Goal: Task Accomplishment & Management: Manage account settings

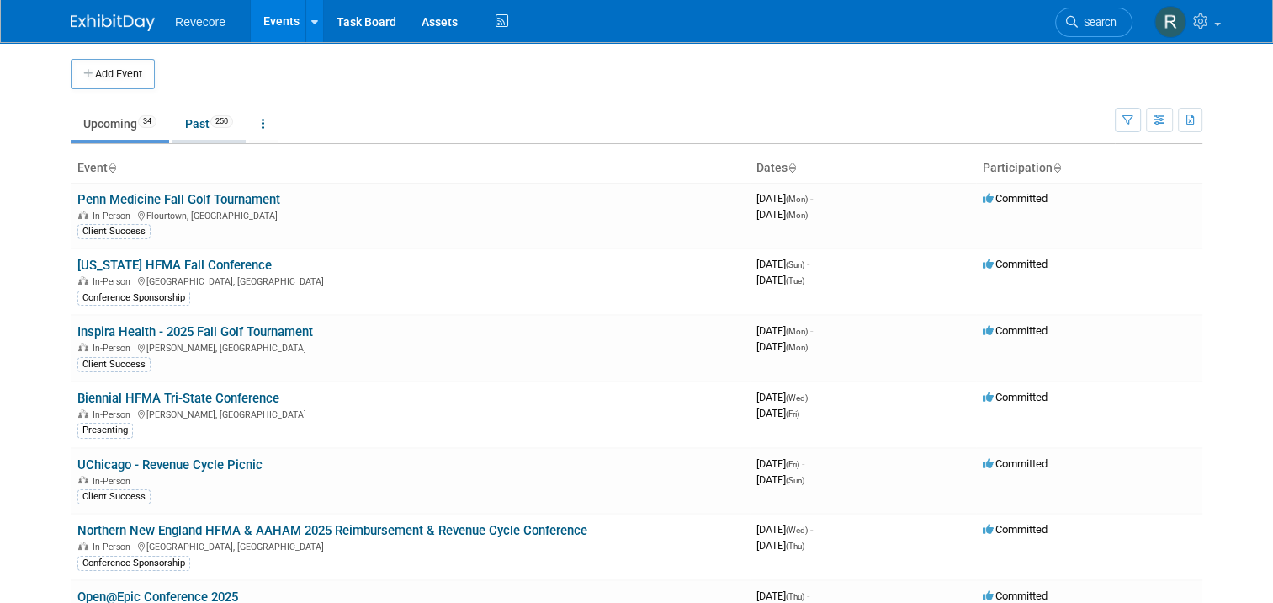
click at [199, 133] on link "Past 250" at bounding box center [209, 124] width 73 height 32
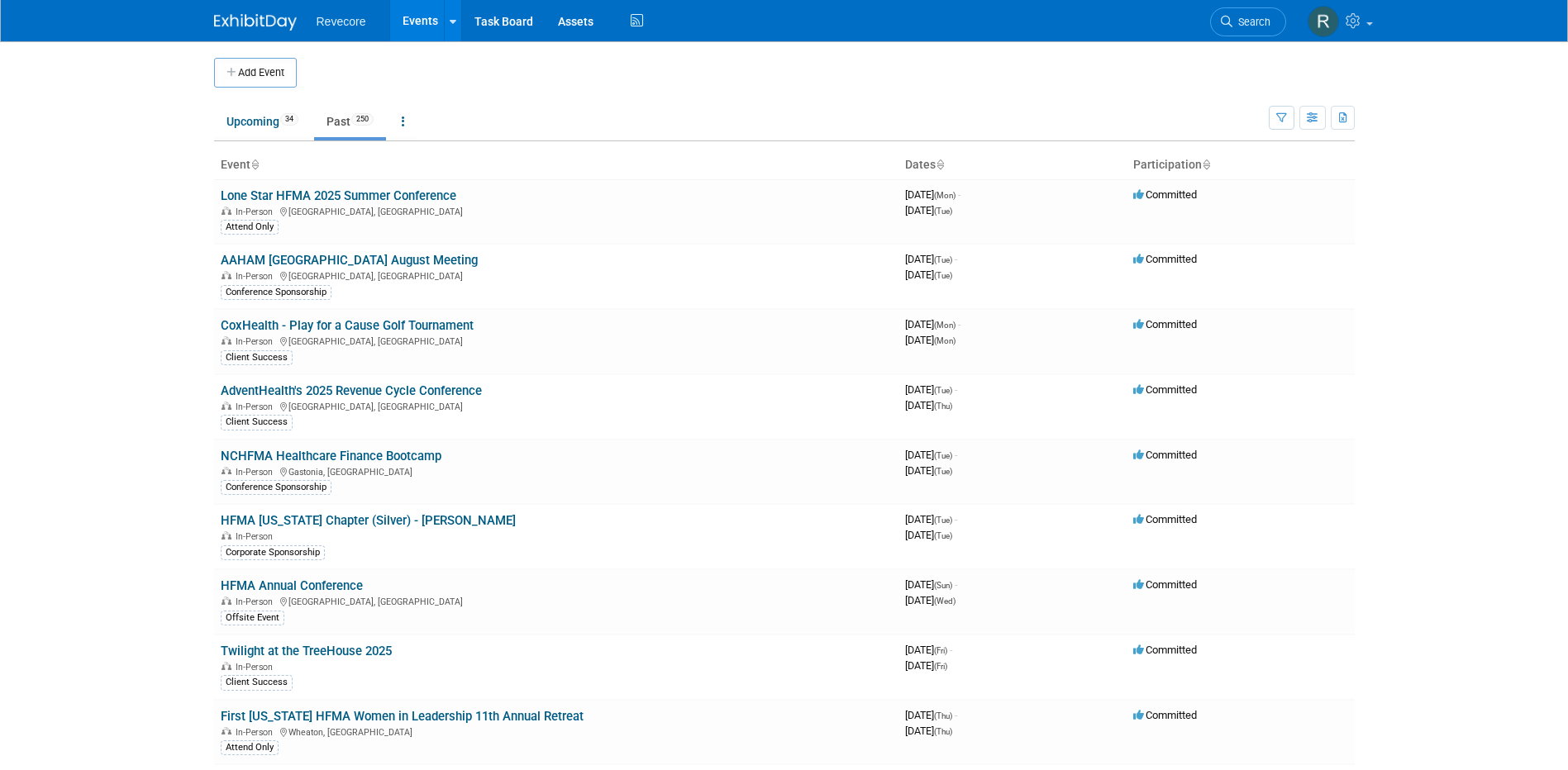
click at [144, 217] on body "Revecore Events Add Event Bulk Upload Events Shareable Event Boards Recently Vi…" at bounding box center [784, 385] width 1568 height 770
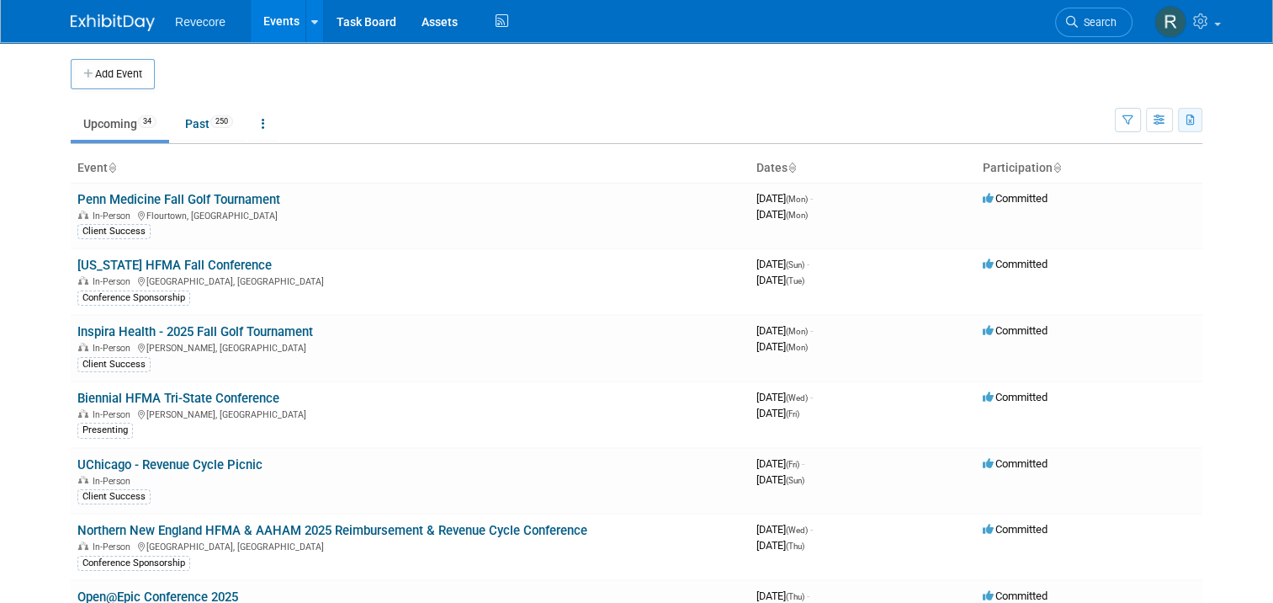
click at [1196, 121] on icon "button" at bounding box center [1191, 120] width 9 height 11
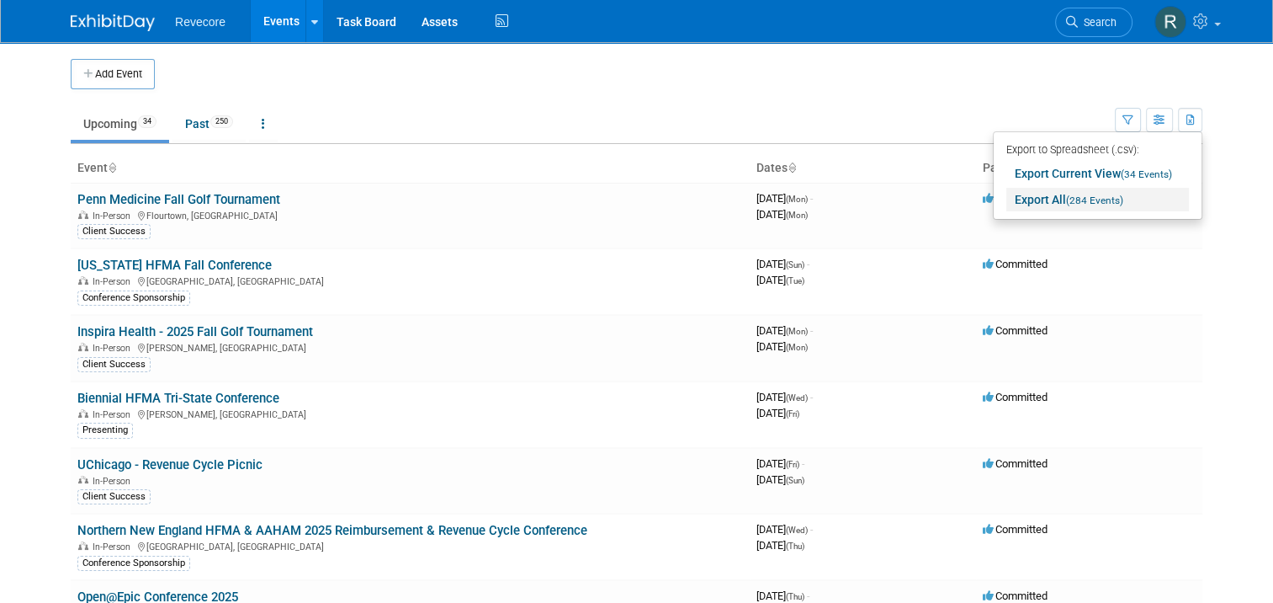
click at [1124, 197] on span "(284 Events)" at bounding box center [1094, 200] width 57 height 12
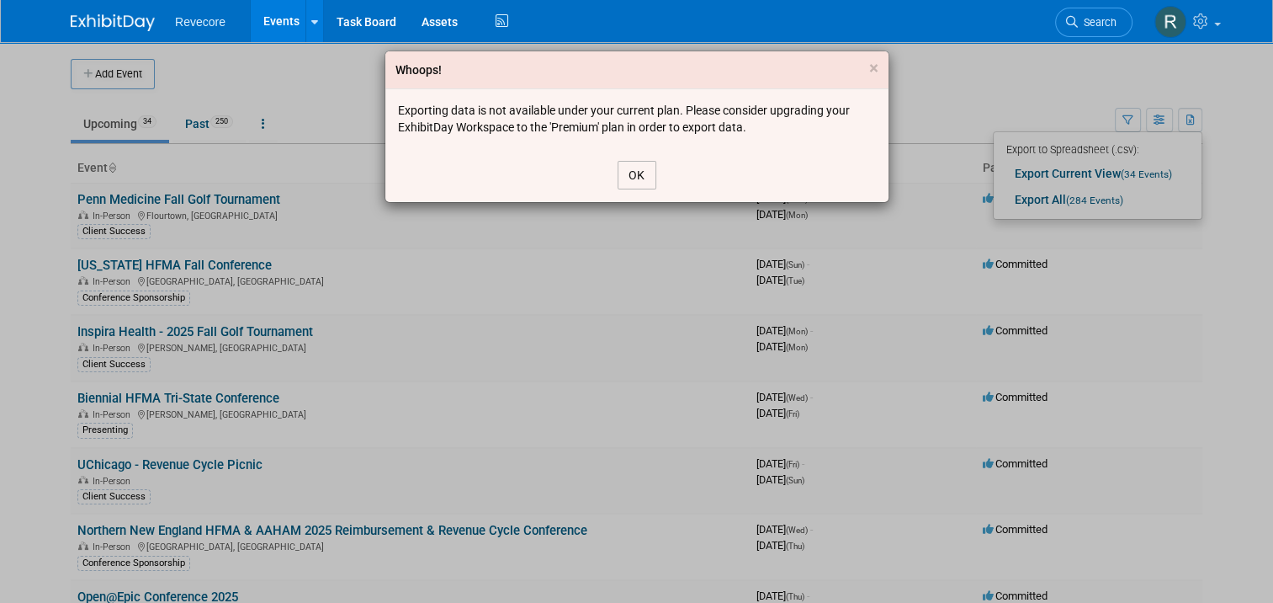
drag, startPoint x: 634, startPoint y: 168, endPoint x: 473, endPoint y: 135, distance: 164.2
click at [610, 167] on div "OK" at bounding box center [636, 175] width 503 height 54
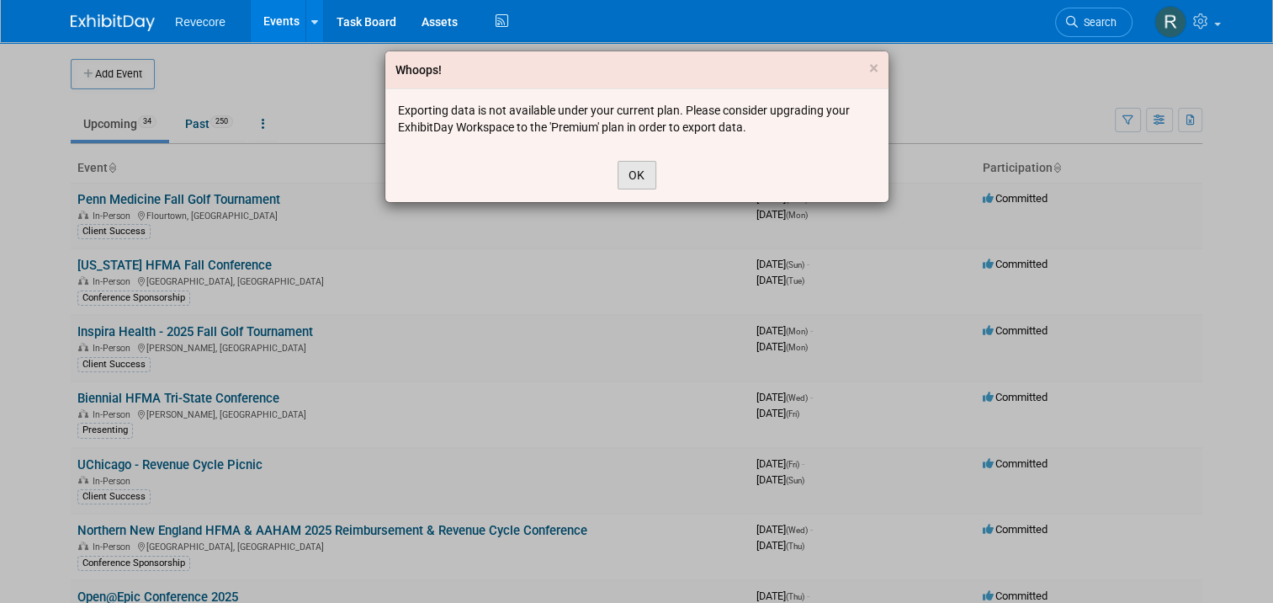
click at [648, 179] on button "OK" at bounding box center [637, 175] width 39 height 29
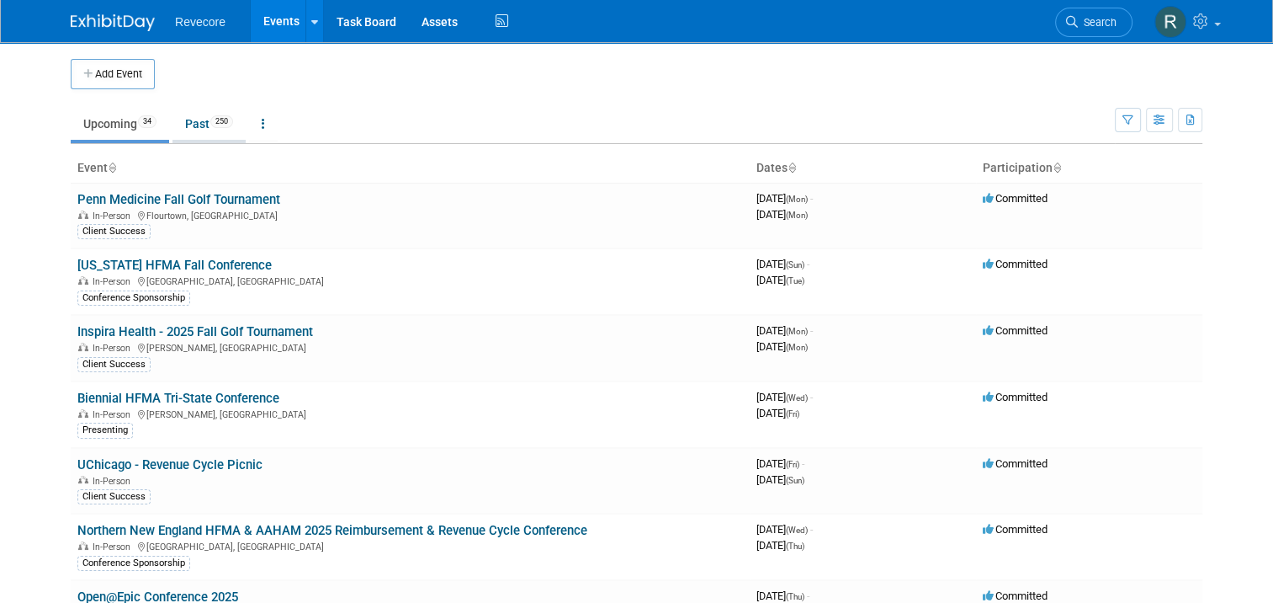
click at [195, 131] on link "Past 250" at bounding box center [209, 124] width 73 height 32
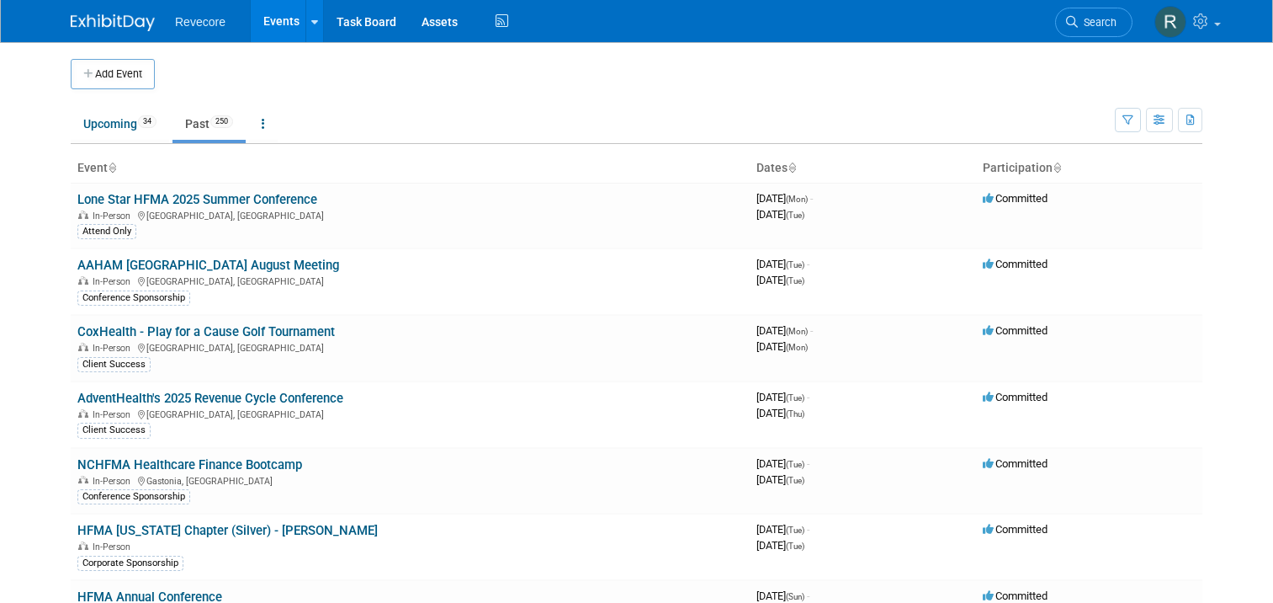
click at [109, 134] on link "Upcoming 34" at bounding box center [120, 124] width 98 height 32
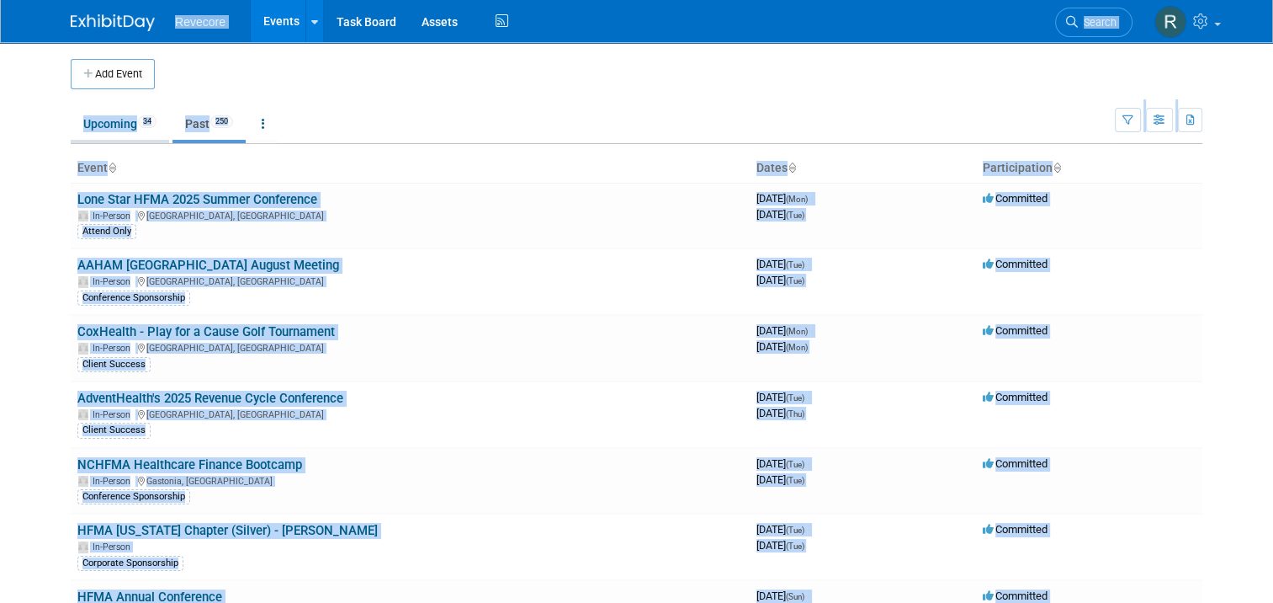
click at [130, 132] on link "Upcoming 34" at bounding box center [120, 124] width 98 height 32
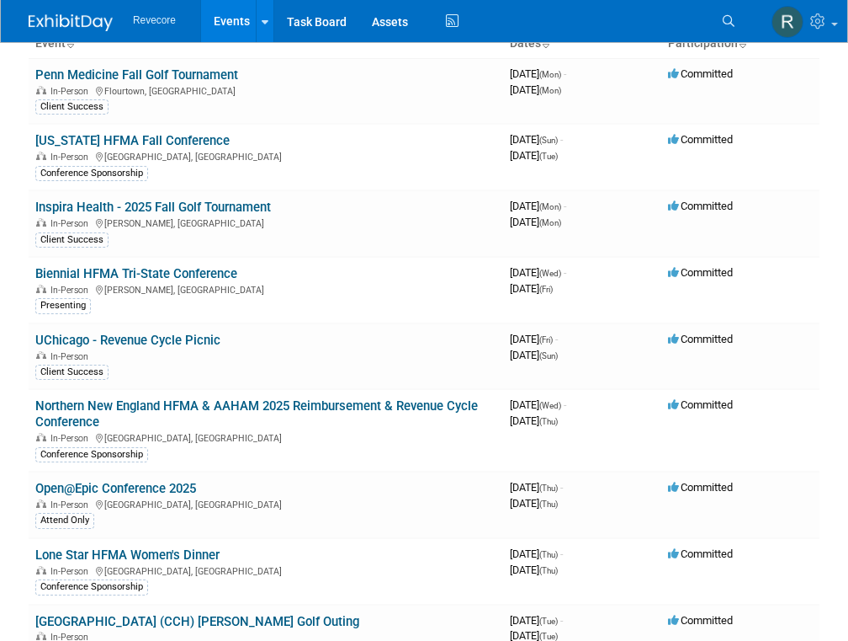
scroll to position [168, 0]
